Goal: Navigation & Orientation: Find specific page/section

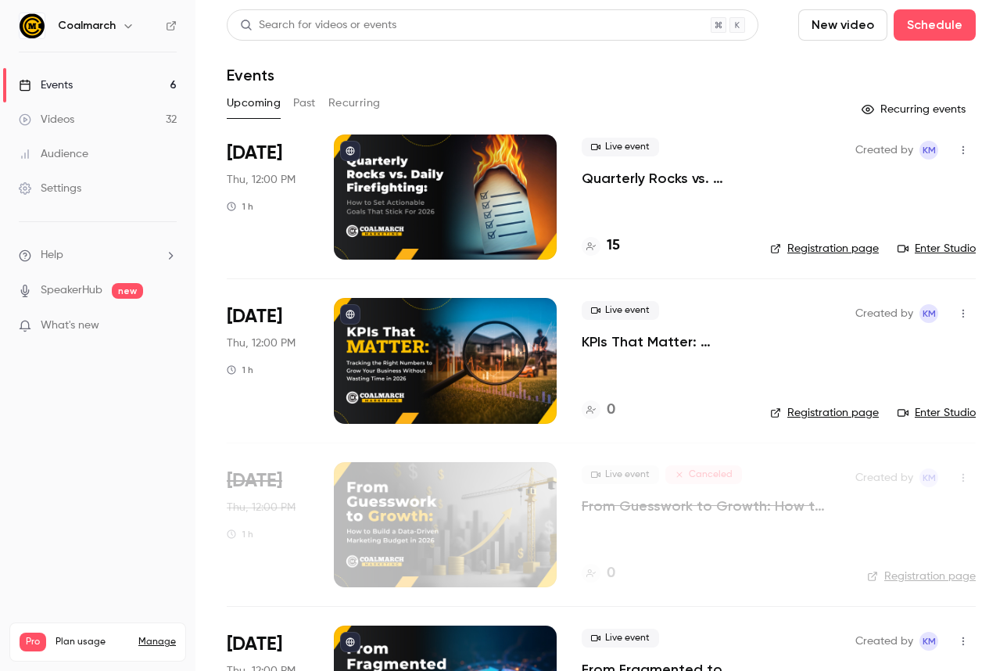
click at [645, 179] on p "Quarterly Rocks vs. Daily Firefighting: How to Set Actionable Goals That Stick …" at bounding box center [663, 178] width 163 height 19
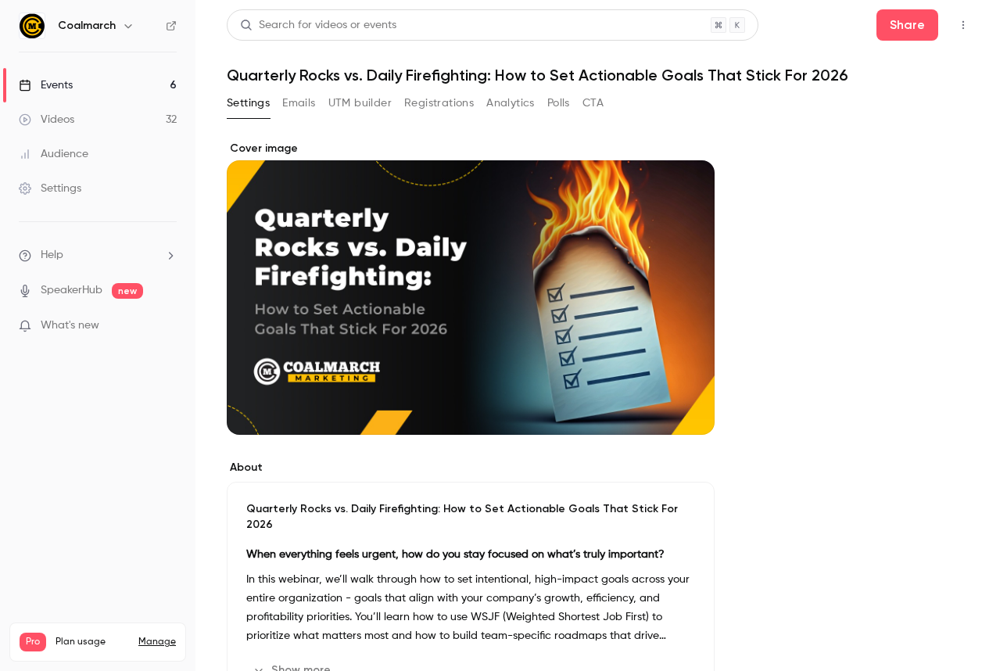
click at [173, 483] on nav "Coalmarch Events 6 Videos 32 Audience Settings Help SpeakerHub new What's new P…" at bounding box center [98, 335] width 196 height 671
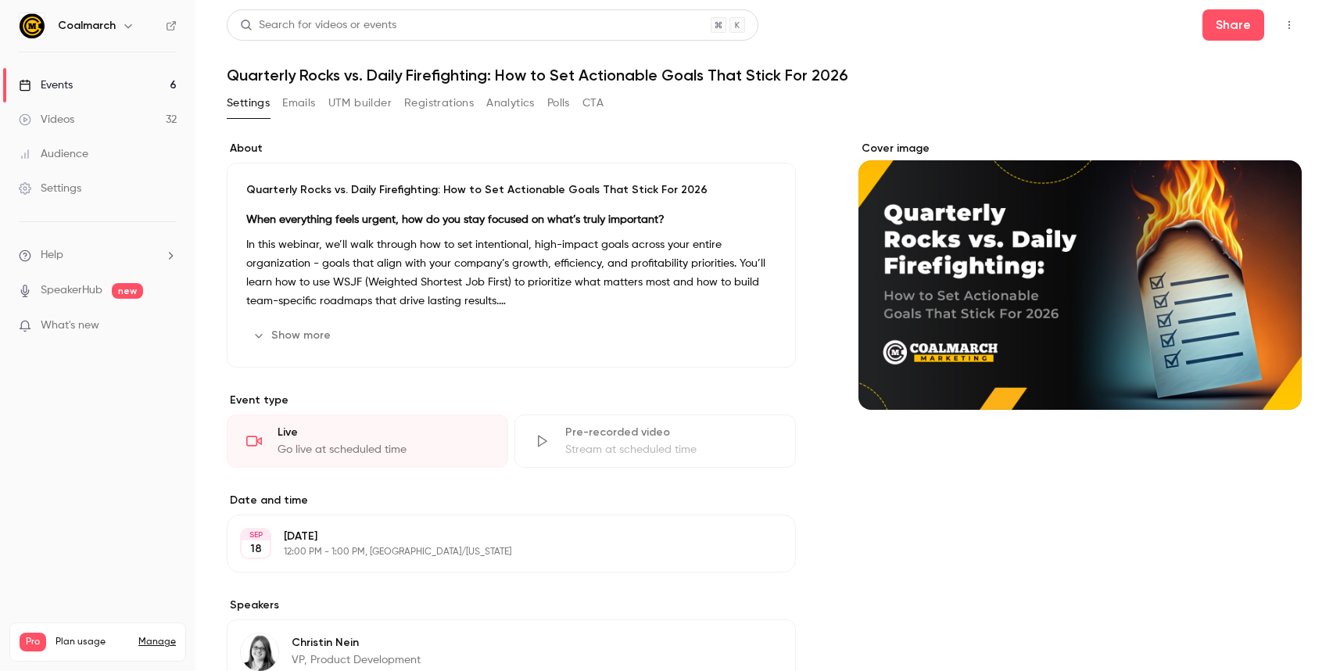
click at [63, 92] on div "Events" at bounding box center [46, 85] width 54 height 16
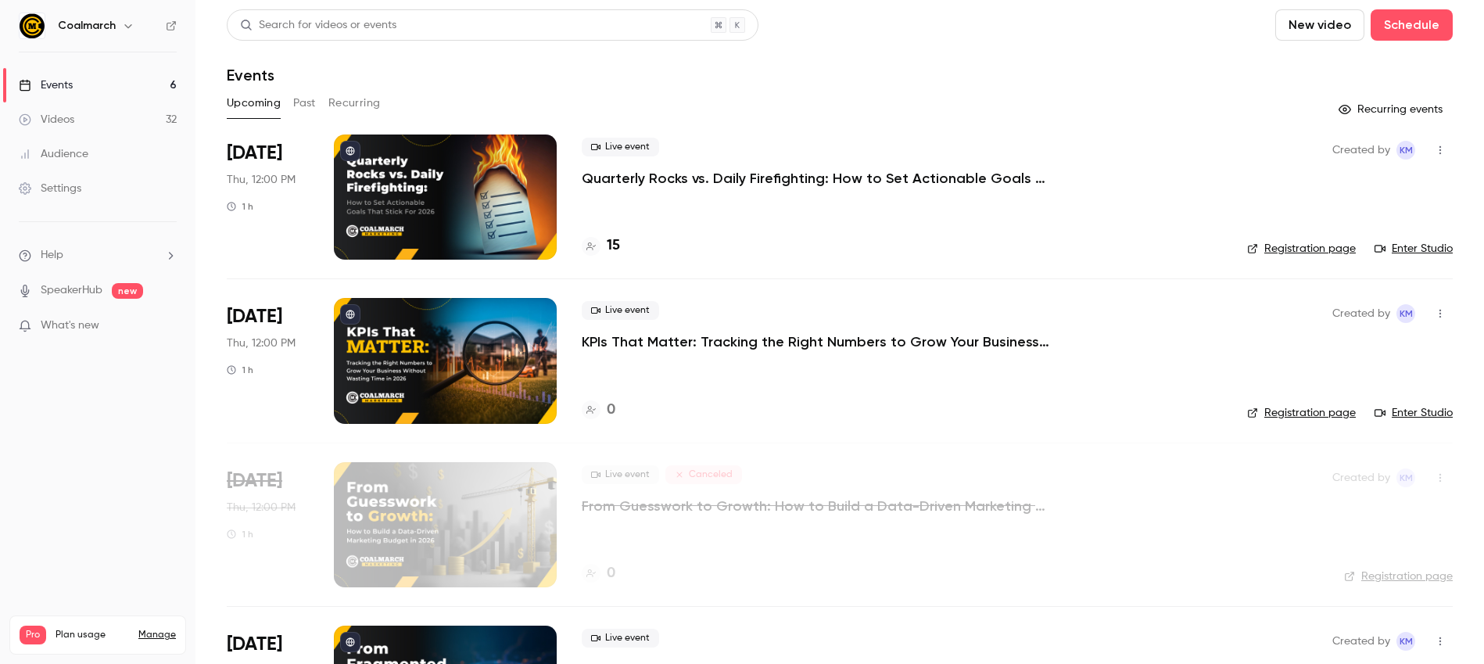
click at [847, 56] on header "Search for videos or events New video Schedule Events" at bounding box center [840, 46] width 1226 height 75
